Goal: Check status: Check status

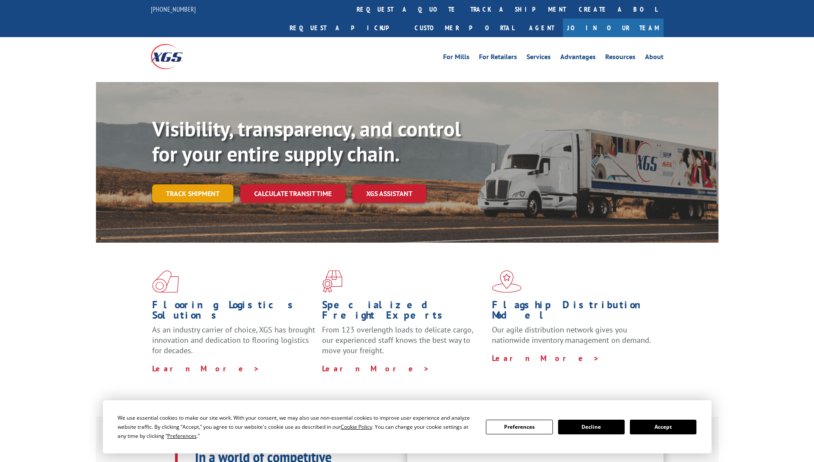
click at [200, 185] on link "Track shipment" at bounding box center [192, 194] width 81 height 18
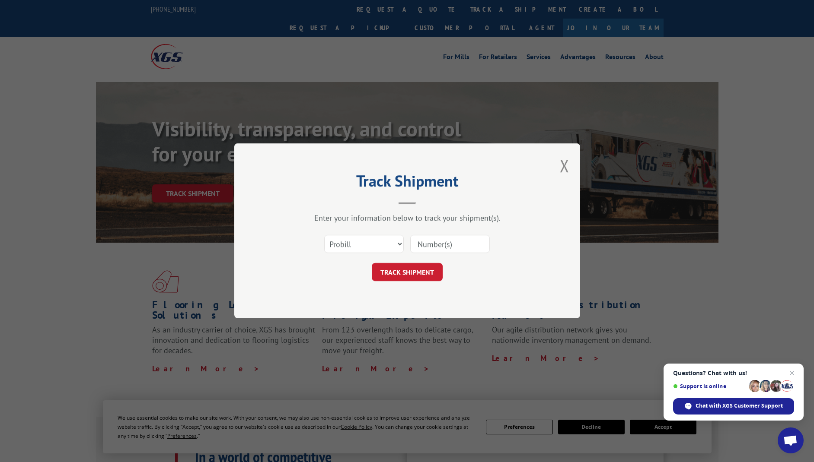
drag, startPoint x: 458, startPoint y: 256, endPoint x: 448, endPoint y: 244, distance: 15.9
click at [458, 256] on div "Select category... Probill BOL PO" at bounding box center [406, 244] width 259 height 29
click at [444, 241] on input at bounding box center [450, 245] width 80 height 18
paste input "17501968"
type input "17501968"
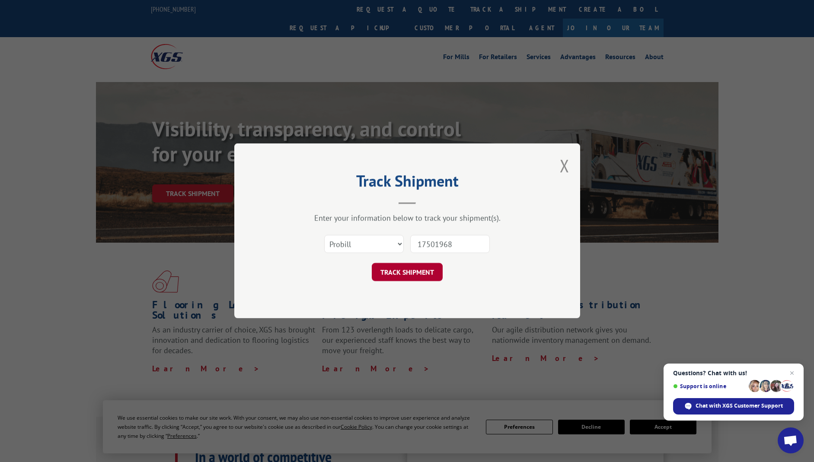
click at [399, 274] on button "TRACK SHIPMENT" at bounding box center [407, 273] width 71 height 18
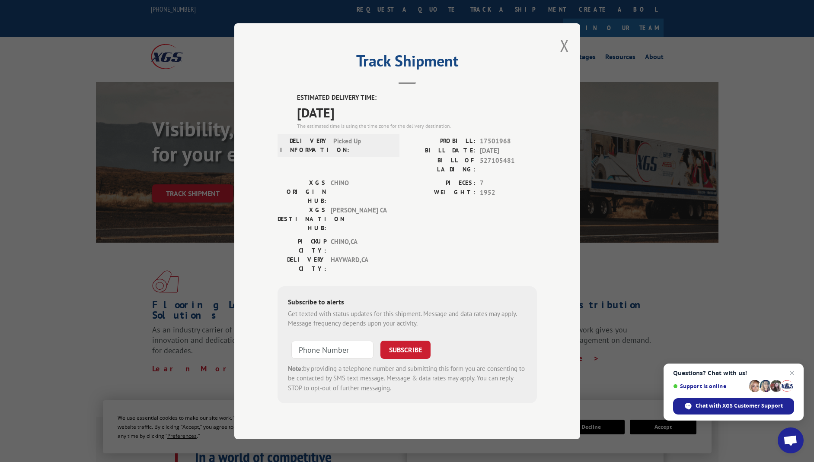
click at [352, 152] on span "Picked Up" at bounding box center [362, 145] width 58 height 18
drag, startPoint x: 352, startPoint y: 152, endPoint x: 358, endPoint y: 166, distance: 15.1
click at [358, 154] on span "Picked Up" at bounding box center [362, 145] width 58 height 18
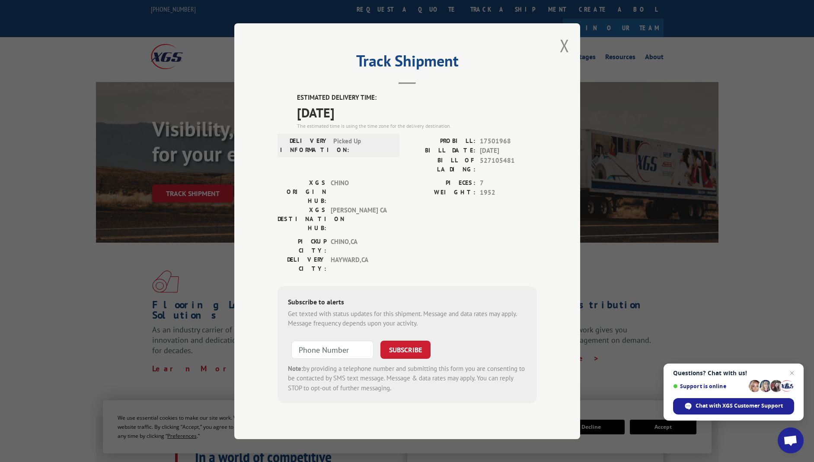
click at [358, 154] on span "Picked Up" at bounding box center [362, 145] width 58 height 18
drag, startPoint x: 358, startPoint y: 166, endPoint x: 354, endPoint y: 155, distance: 11.3
click at [354, 154] on span "Picked Up" at bounding box center [362, 145] width 58 height 18
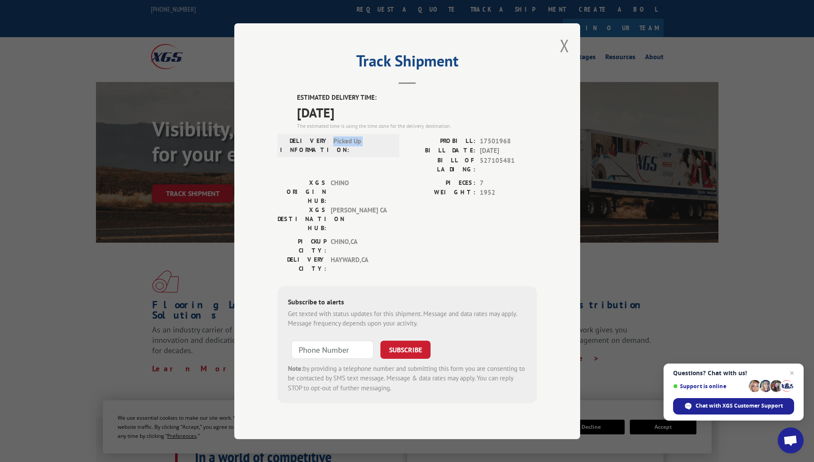
drag, startPoint x: 354, startPoint y: 155, endPoint x: 355, endPoint y: 160, distance: 5.2
click at [355, 154] on span "Picked Up" at bounding box center [362, 145] width 58 height 18
